Goal: Task Accomplishment & Management: Manage account settings

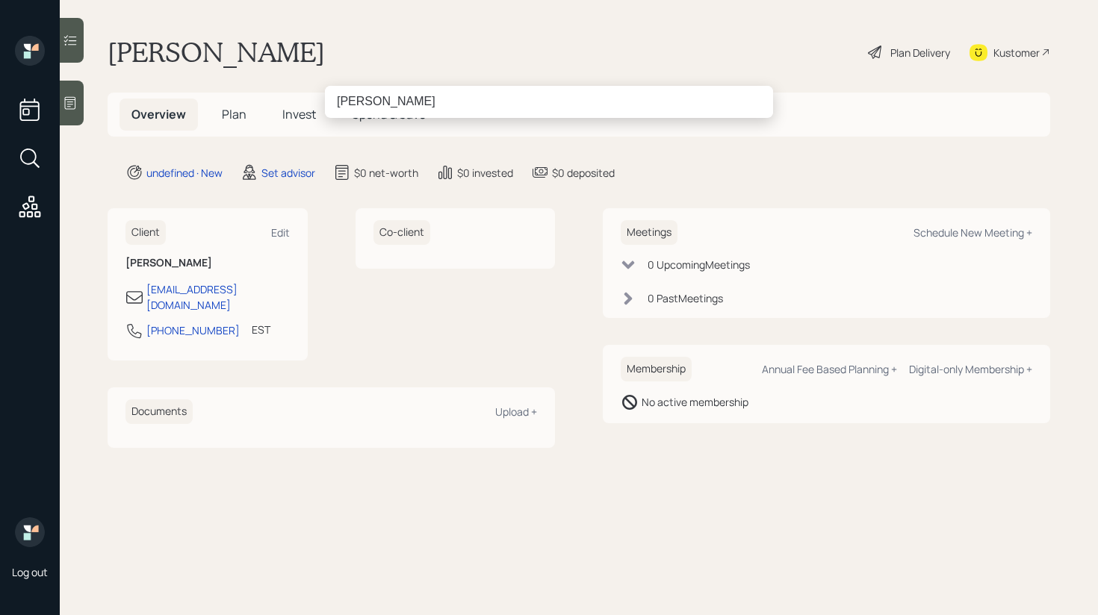
click at [376, 102] on input "[PERSON_NAME]" at bounding box center [549, 101] width 448 height 31
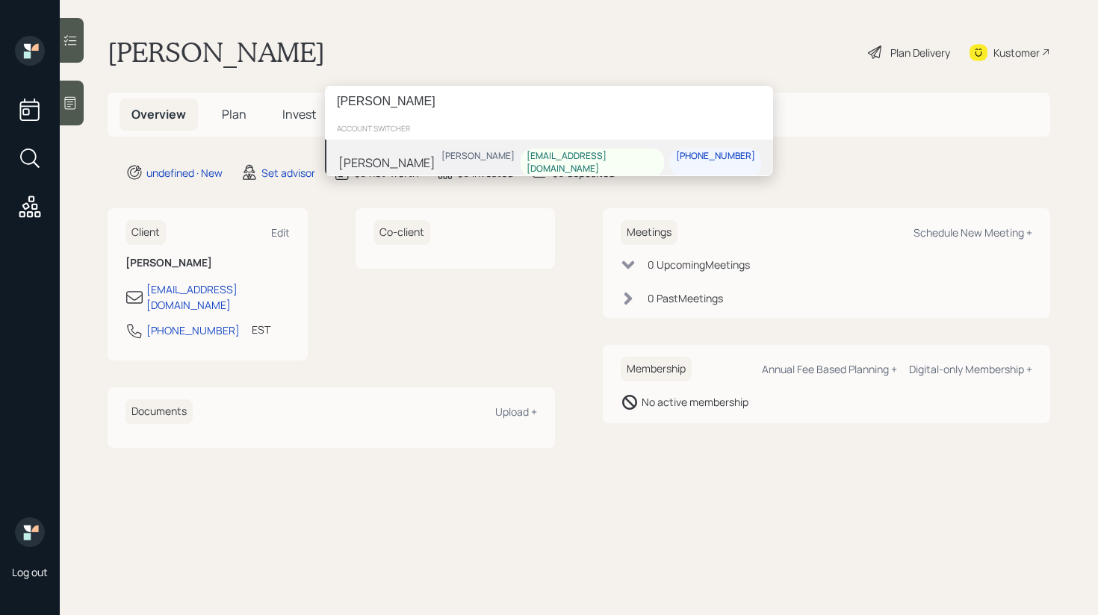
type input "[PERSON_NAME]"
click at [429, 152] on div "[PERSON_NAME] [PERSON_NAME] [EMAIL_ADDRESS][DOMAIN_NAME] [PHONE_NUMBER]" at bounding box center [549, 163] width 448 height 46
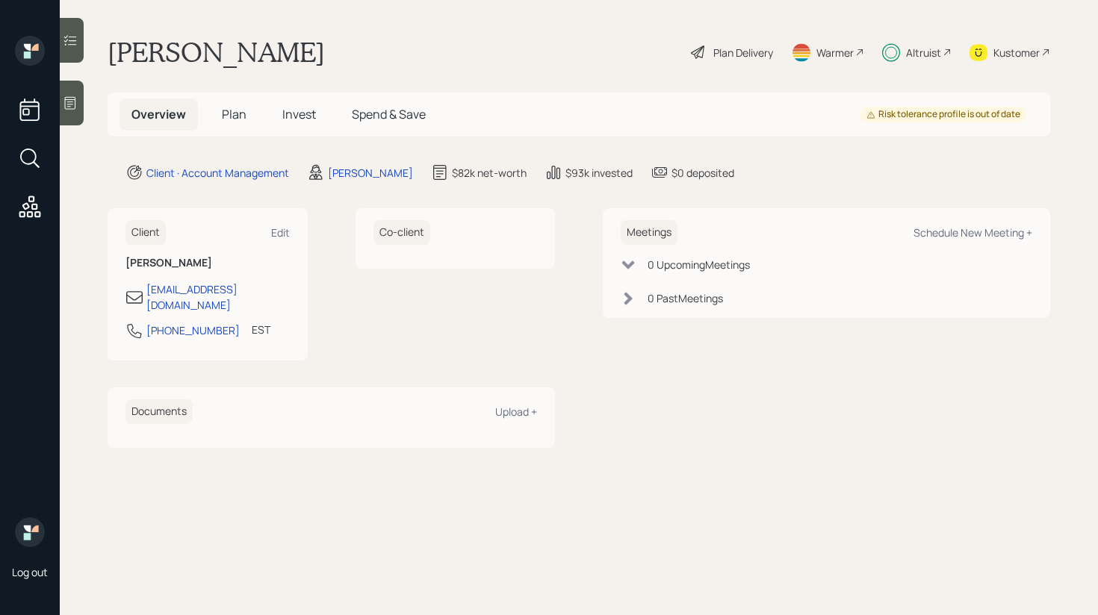
click at [72, 44] on icon at bounding box center [70, 40] width 15 height 15
